Goal: Transaction & Acquisition: Book appointment/travel/reservation

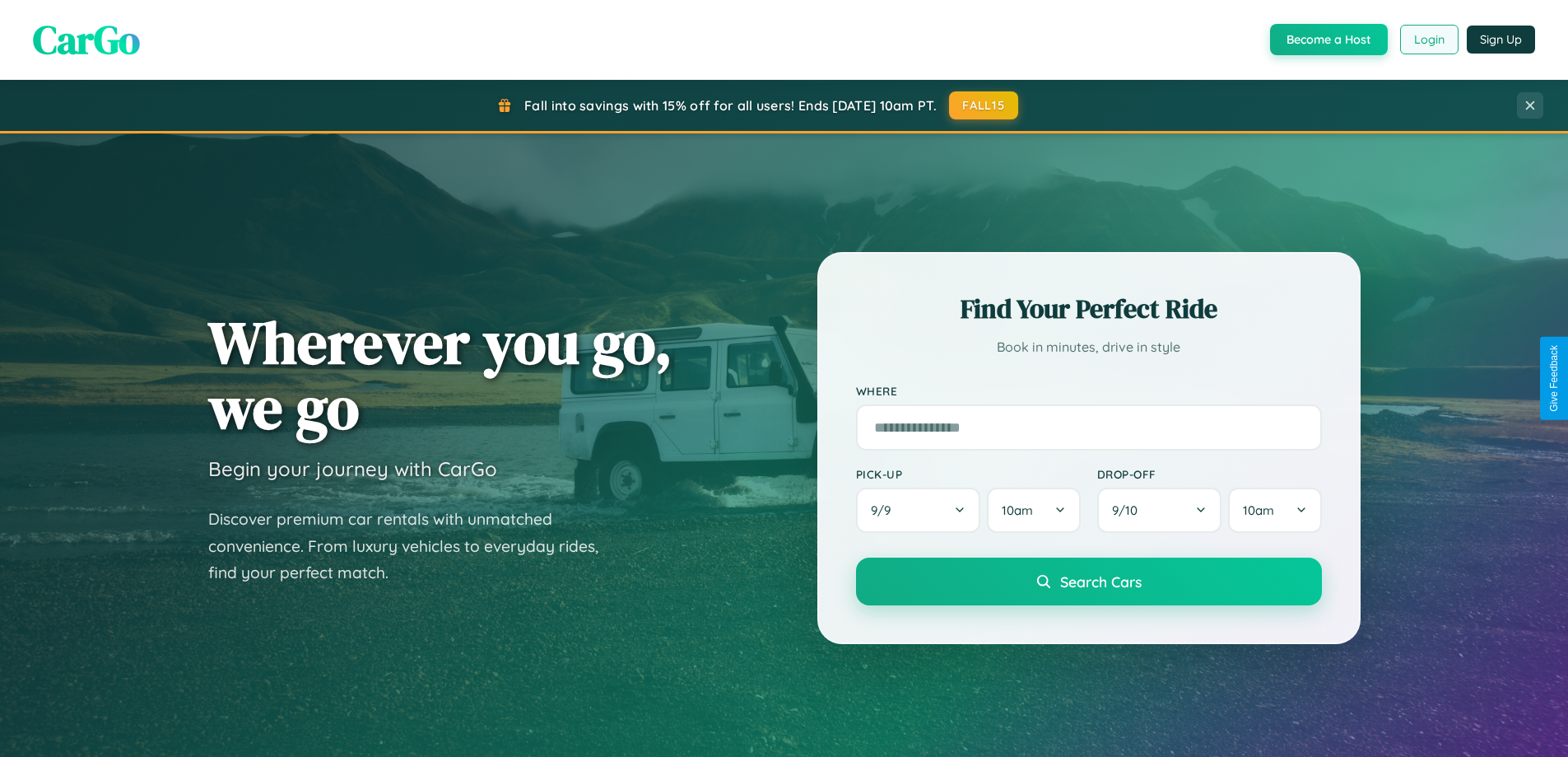
click at [1428, 40] on button "Login" at bounding box center [1429, 40] width 58 height 30
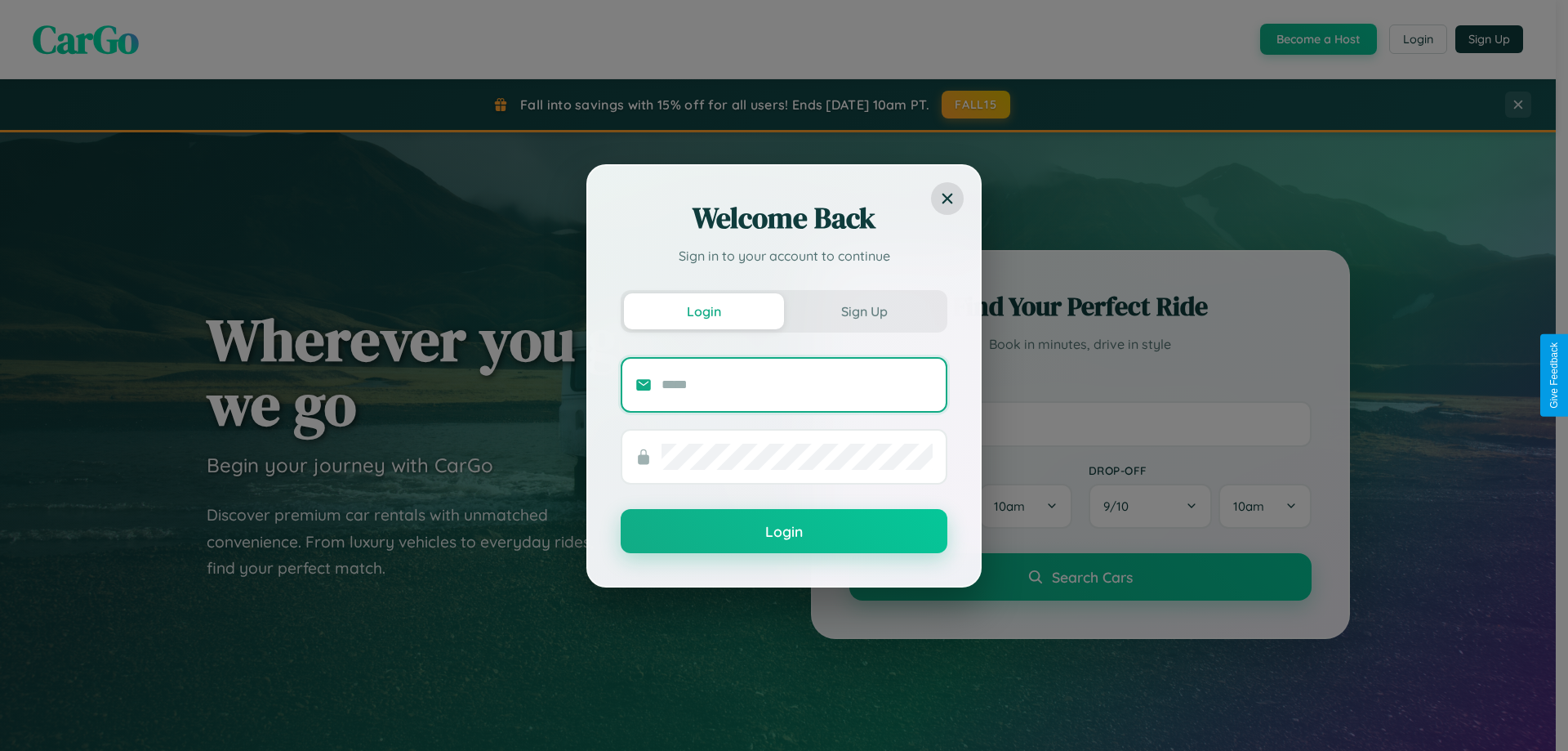
click at [797, 384] on input "text" at bounding box center [796, 385] width 271 height 26
type input "**********"
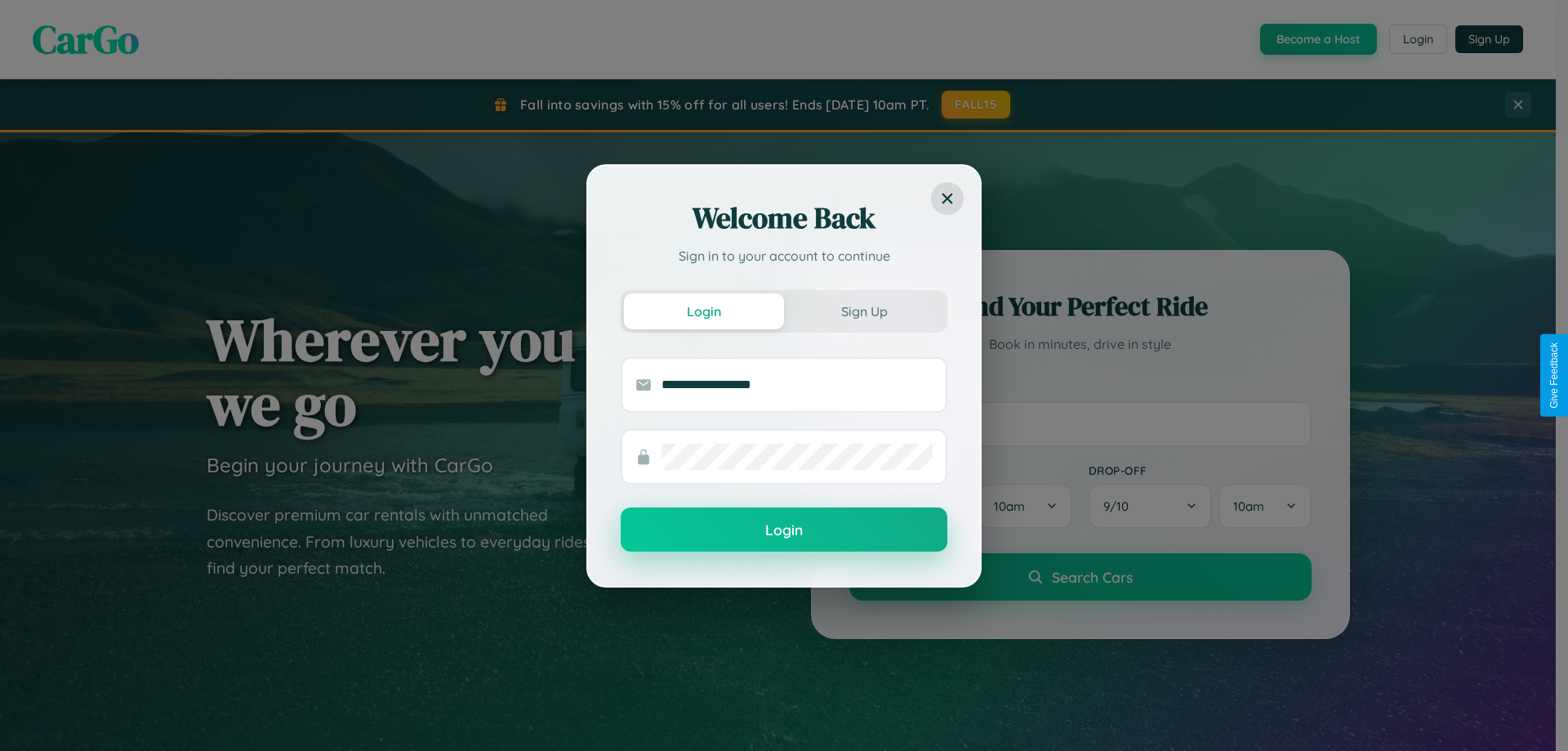
click at [784, 530] on button "Login" at bounding box center [784, 529] width 327 height 44
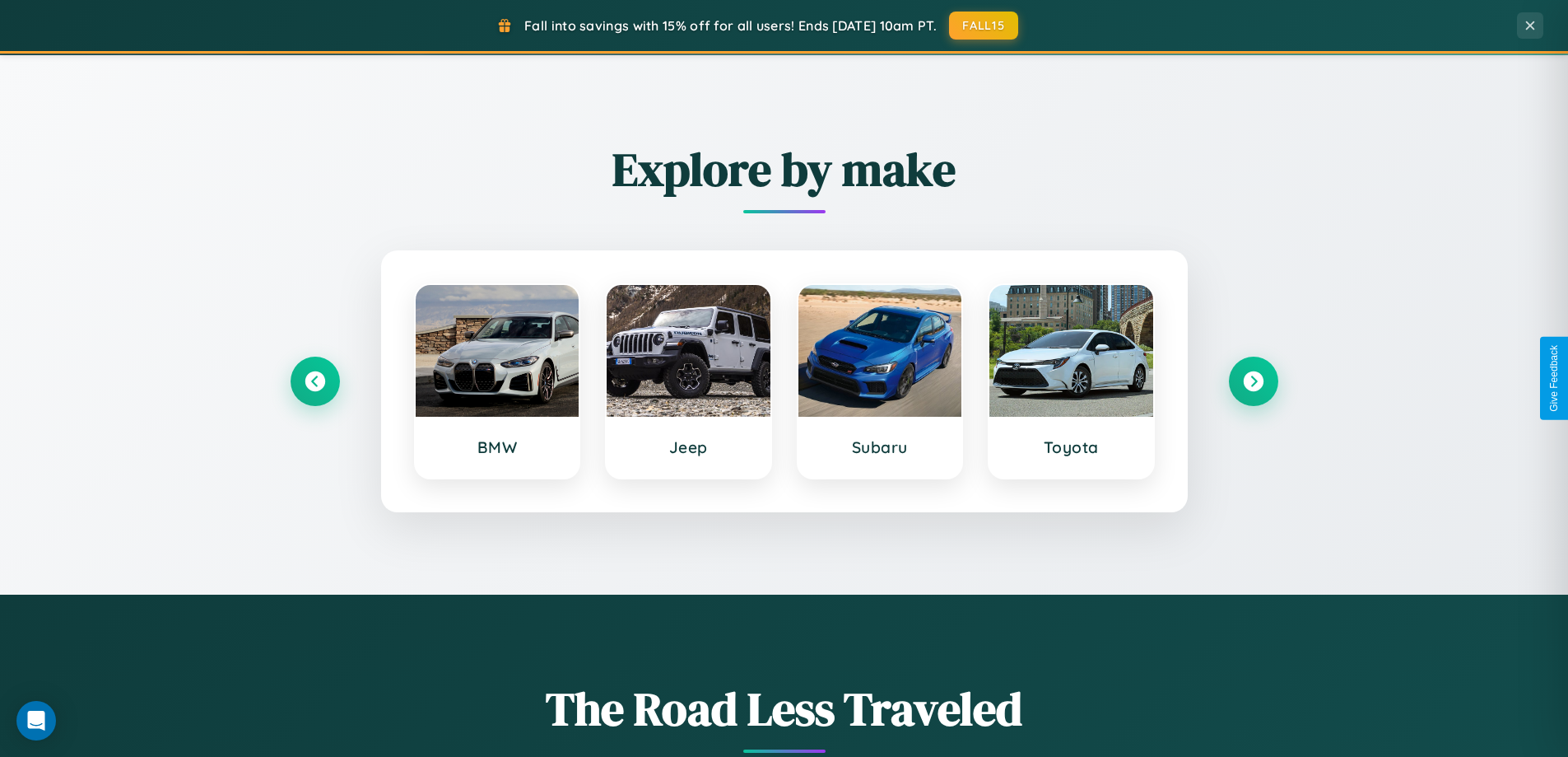
scroll to position [710, 0]
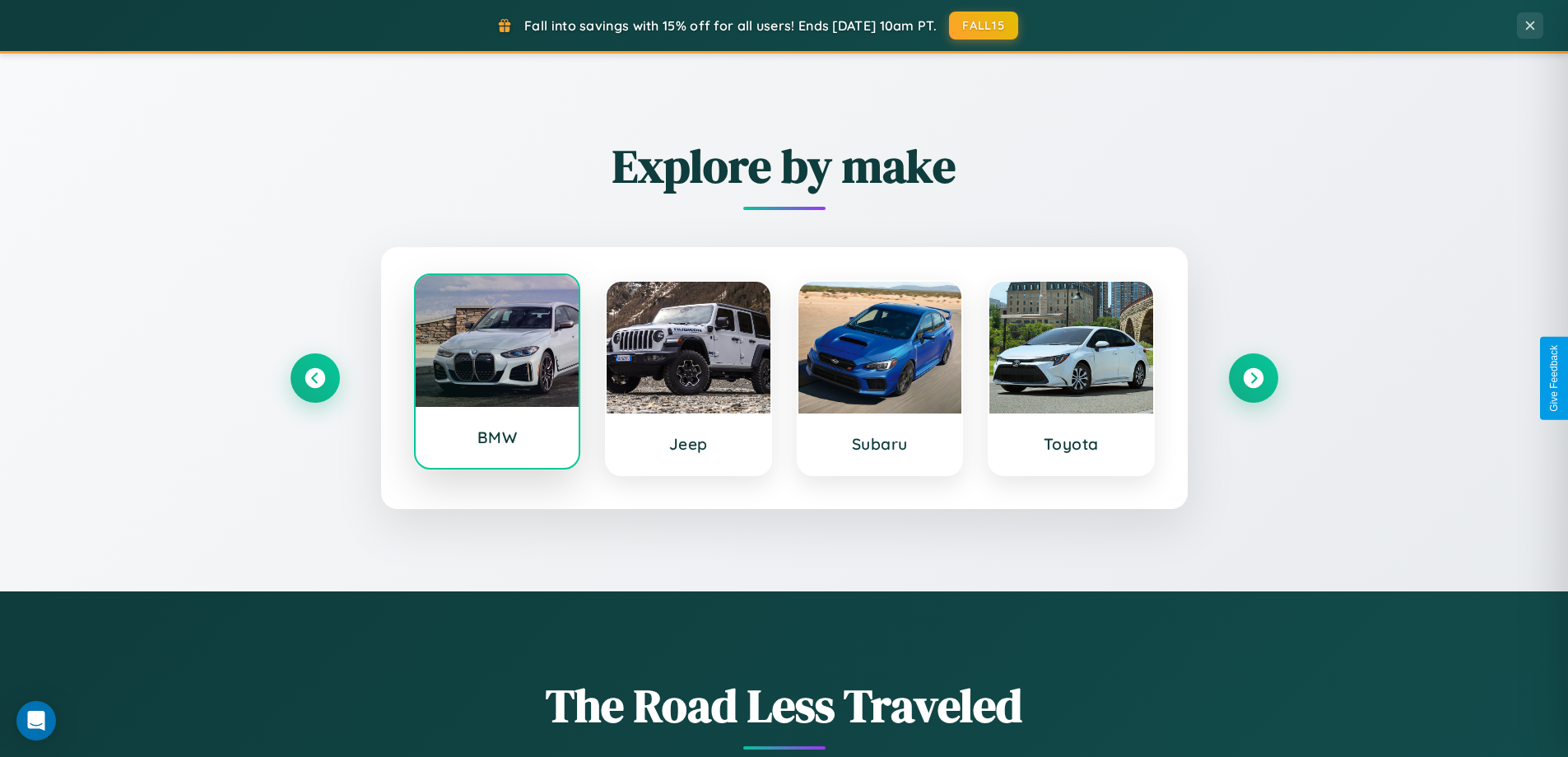
click at [496, 378] on div at bounding box center [497, 340] width 163 height 132
